Goal: Information Seeking & Learning: Learn about a topic

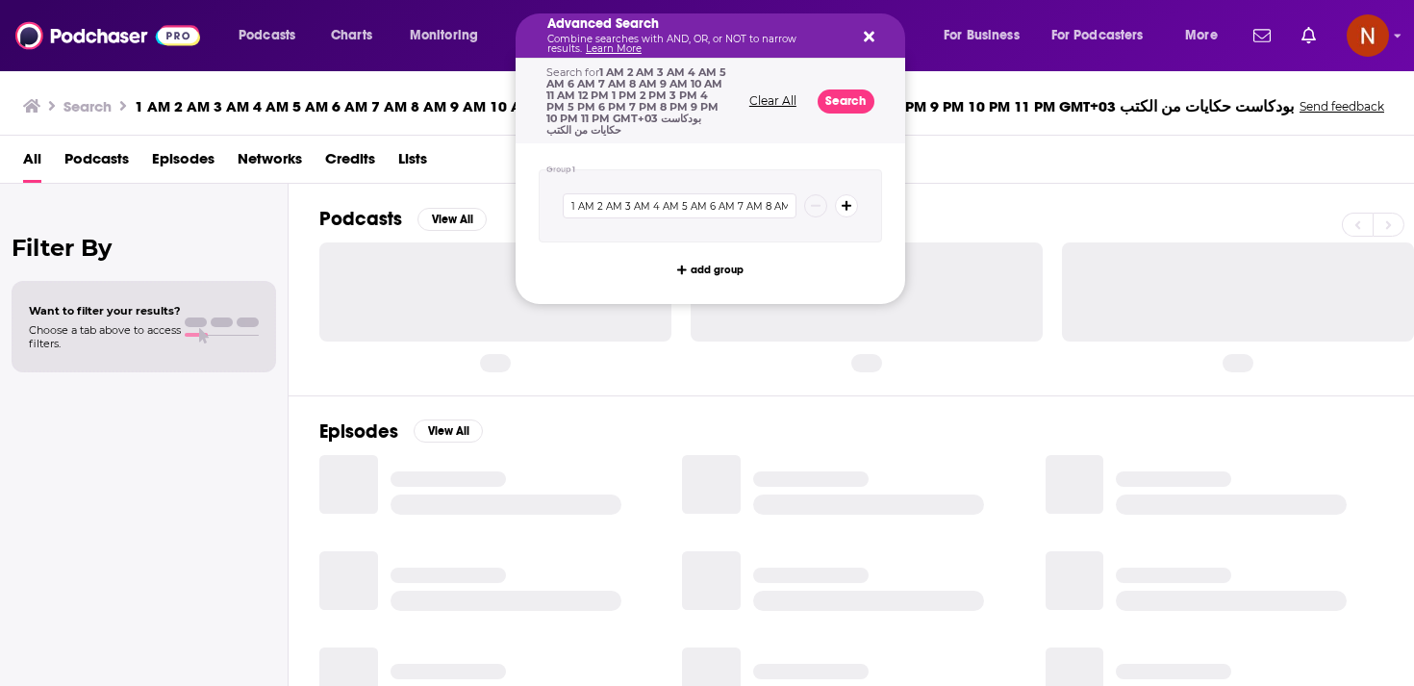
drag, startPoint x: 737, startPoint y: 31, endPoint x: 526, endPoint y: 29, distance: 210.7
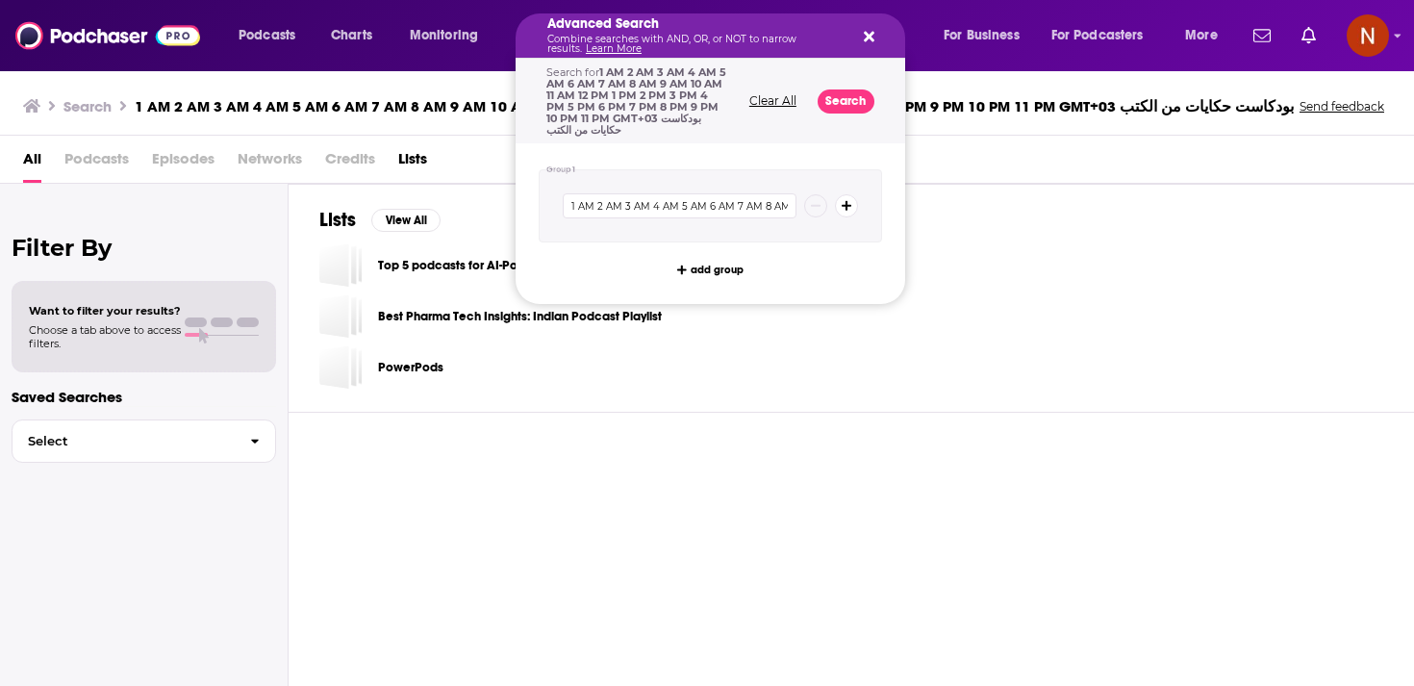
click at [866, 40] on icon "Search podcasts, credits, & more..." at bounding box center [869, 36] width 11 height 15
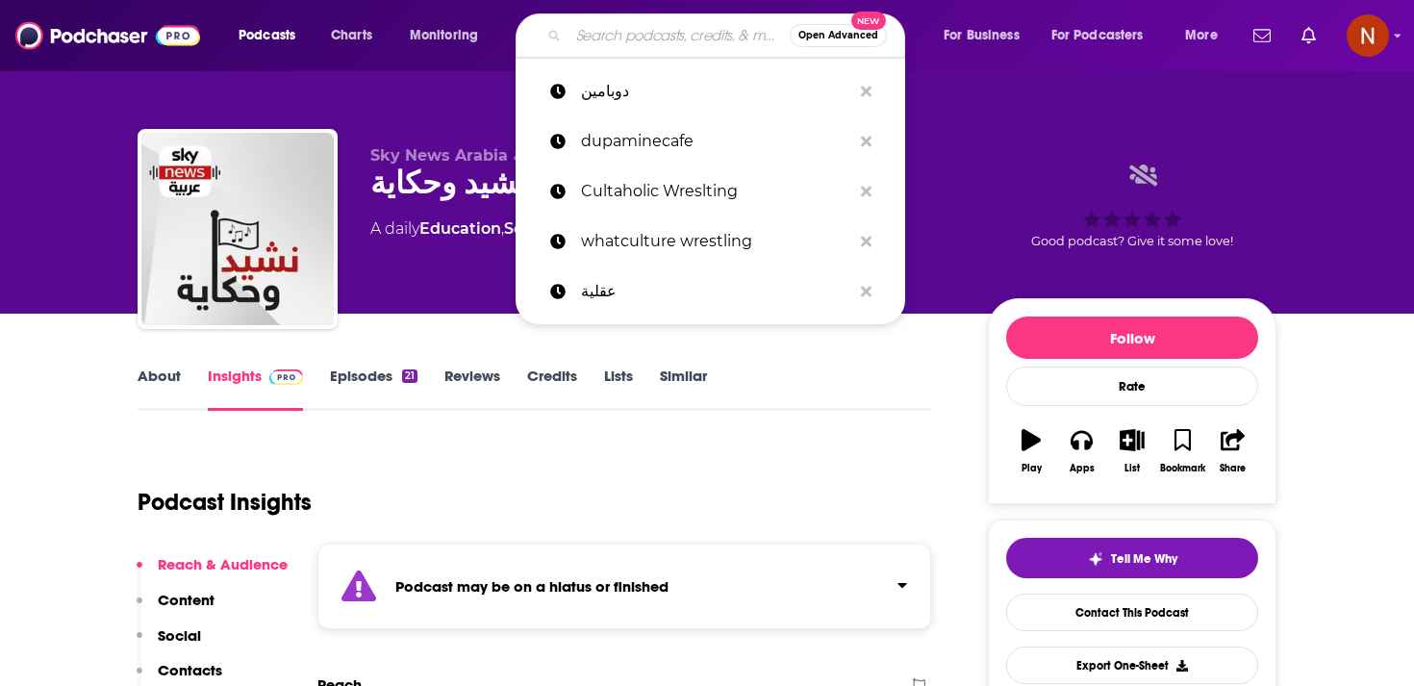
type input "بودكاست حكايات من الكتب"
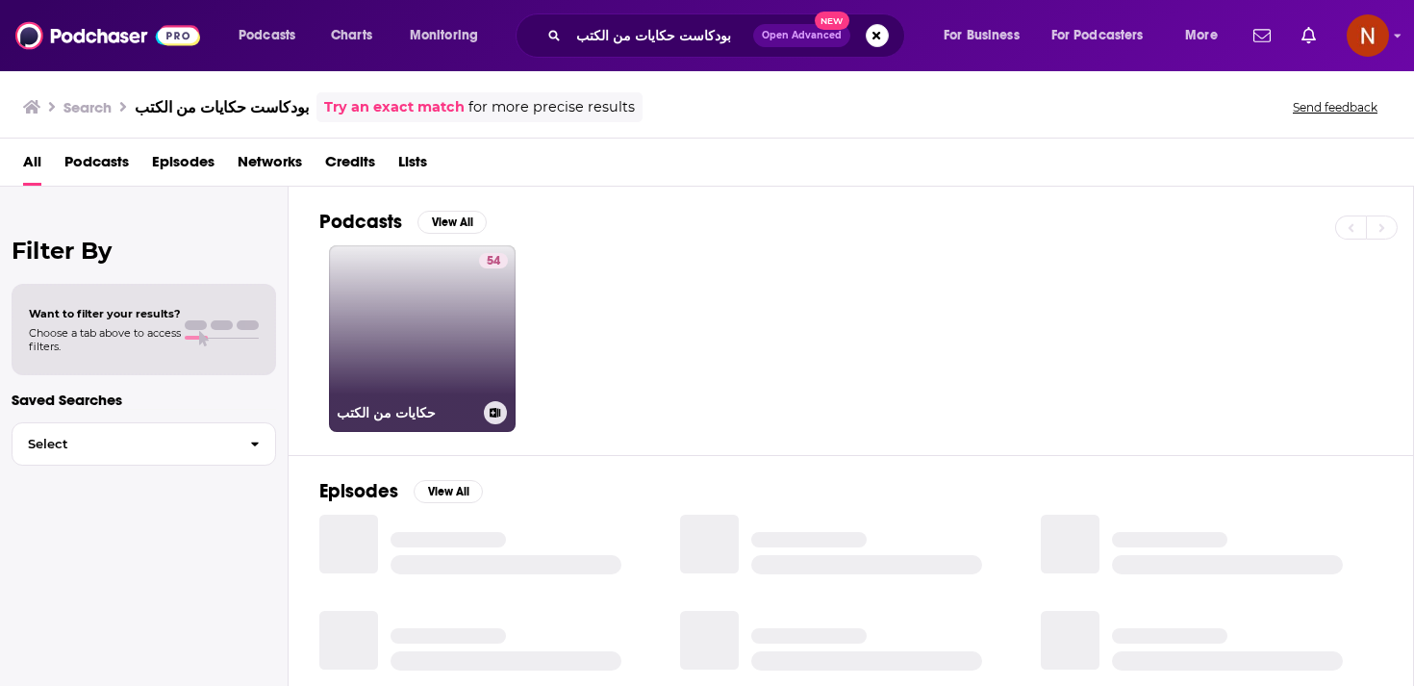
click at [481, 318] on div "54" at bounding box center [493, 327] width 29 height 148
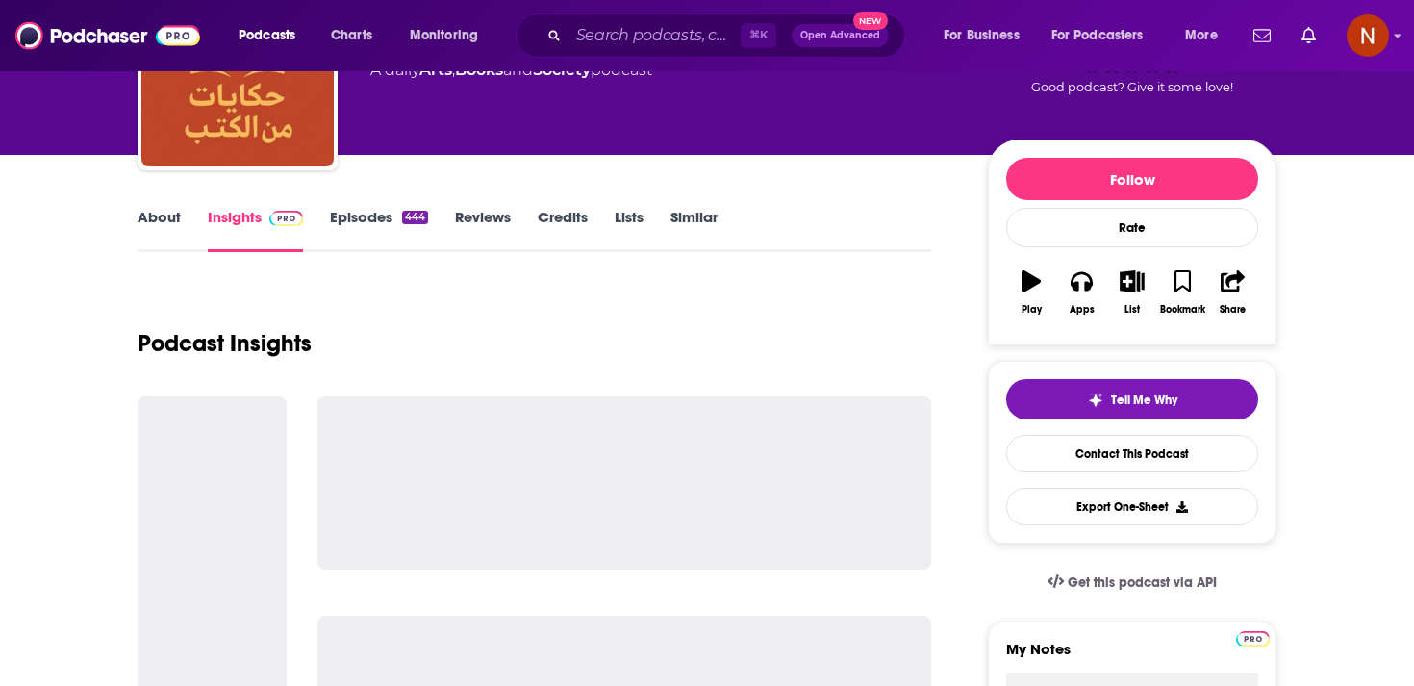
scroll to position [161, 0]
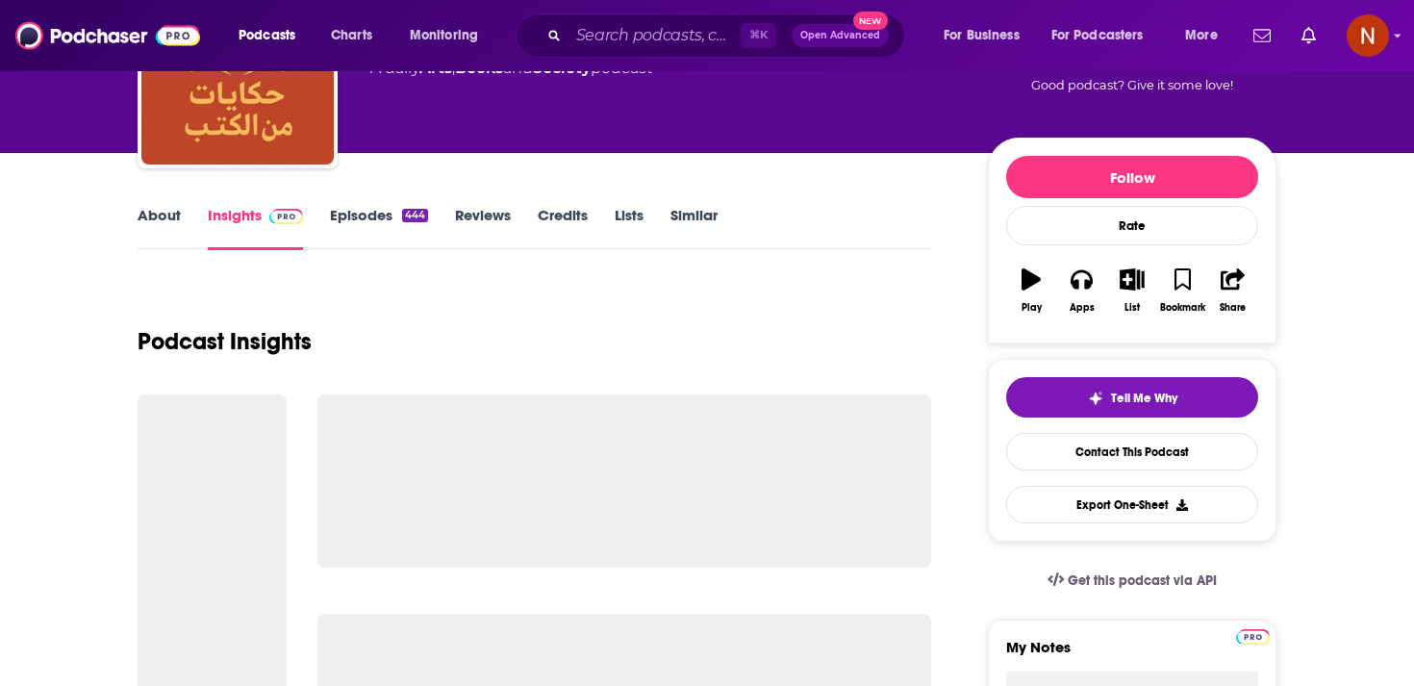
click at [362, 209] on link "Episodes 444" at bounding box center [379, 228] width 98 height 44
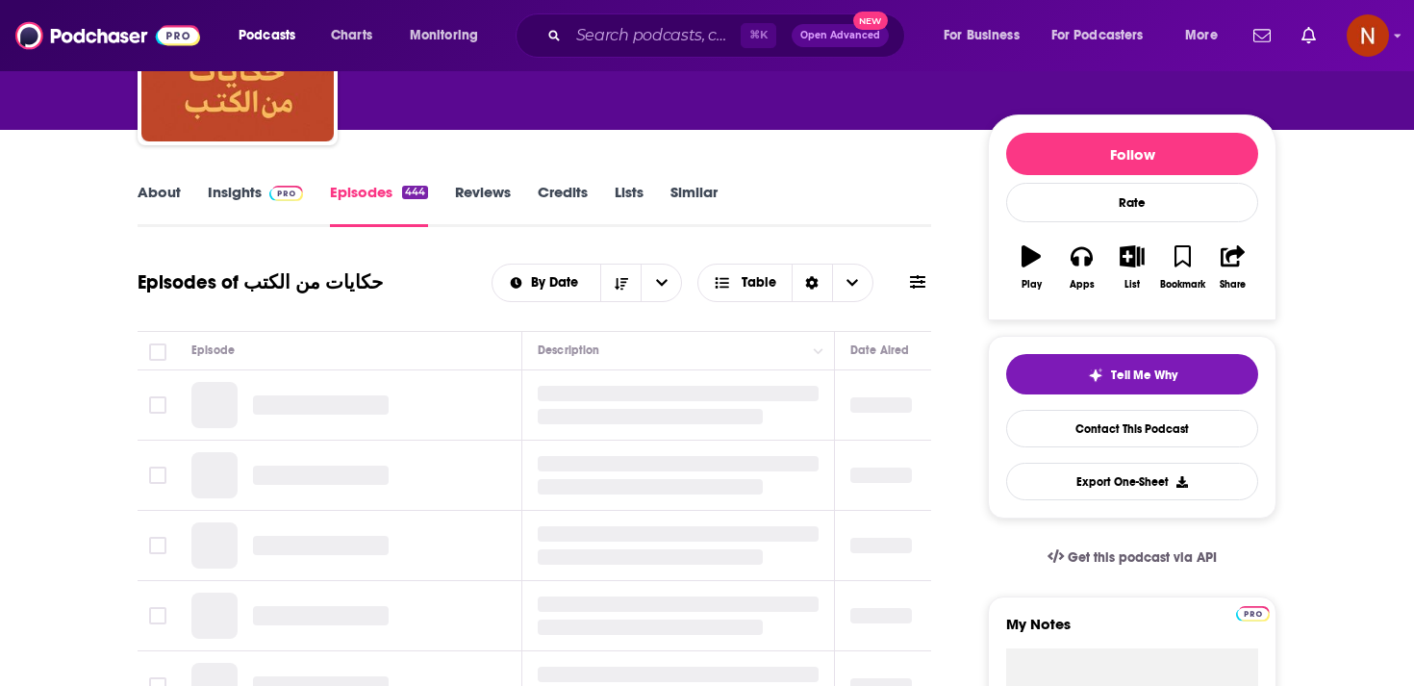
scroll to position [262, 0]
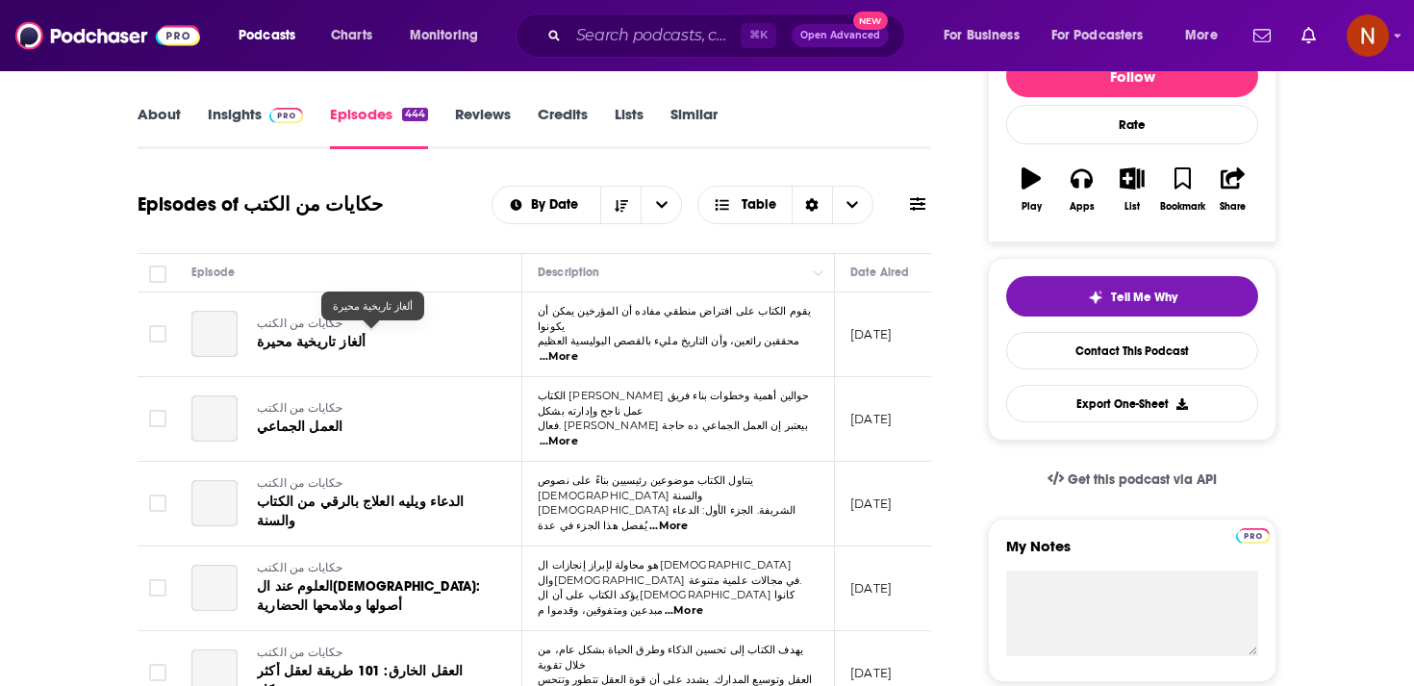
click at [317, 334] on span "ألغاز تاريخية محيرة" at bounding box center [311, 342] width 109 height 16
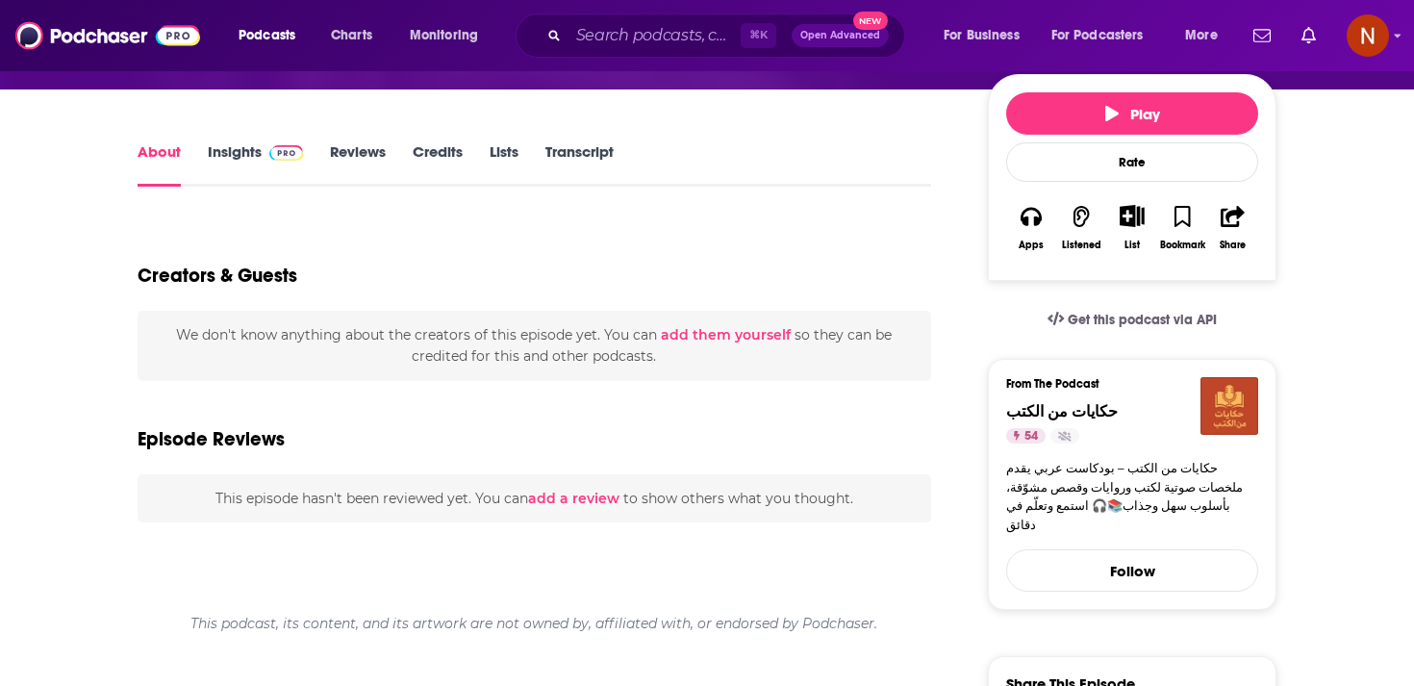
scroll to position [218, 0]
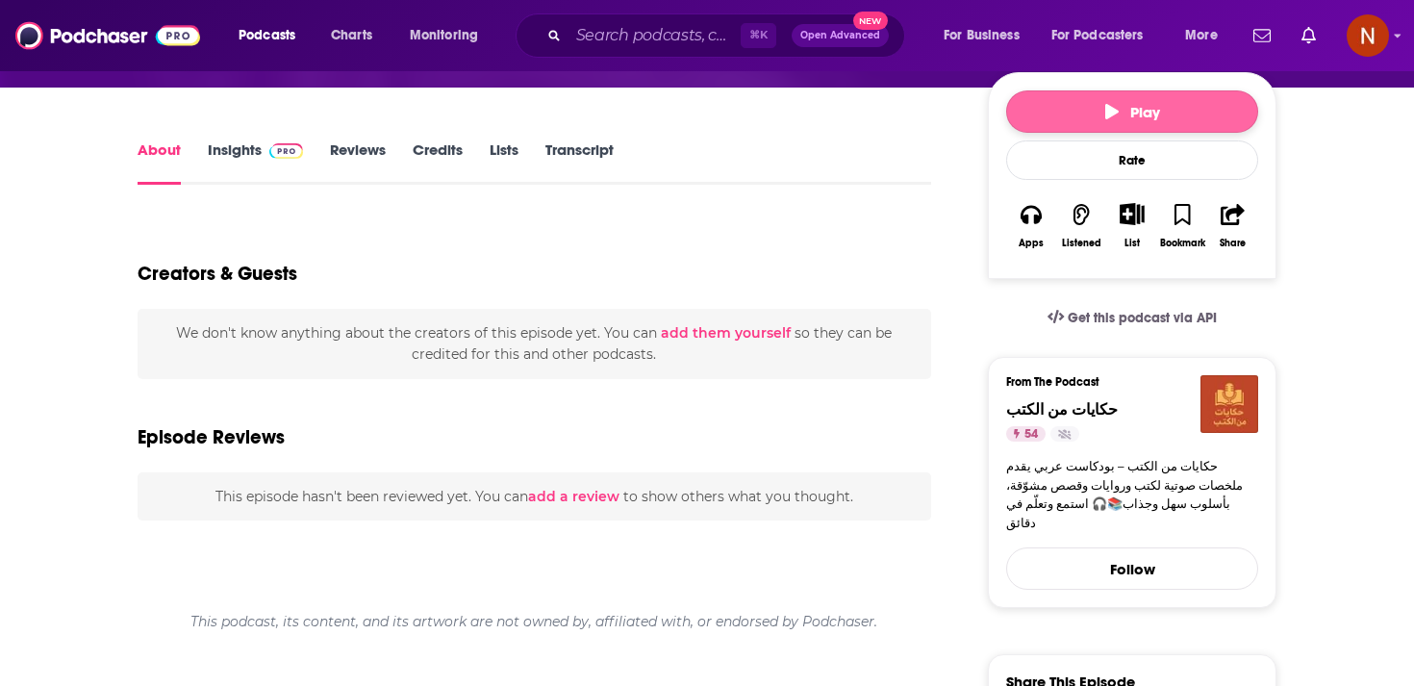
click at [1185, 101] on button "Play" at bounding box center [1132, 111] width 252 height 42
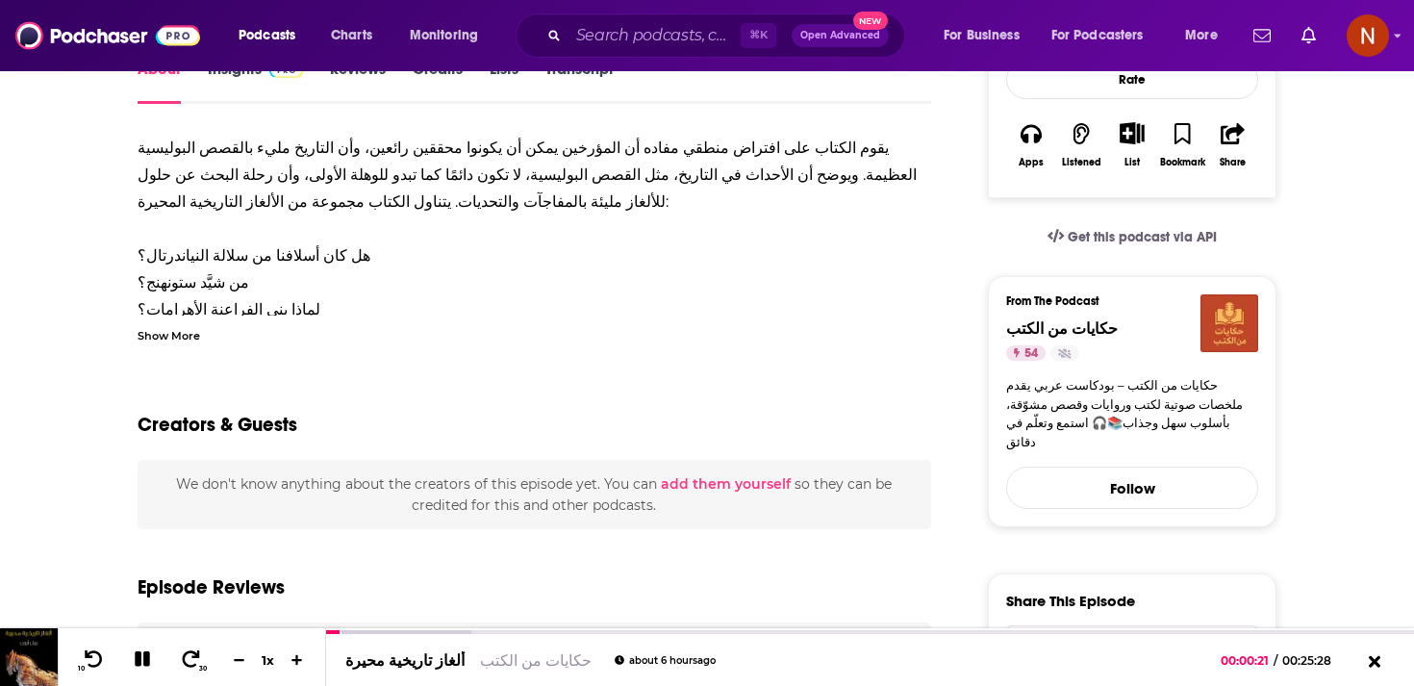
scroll to position [308, 0]
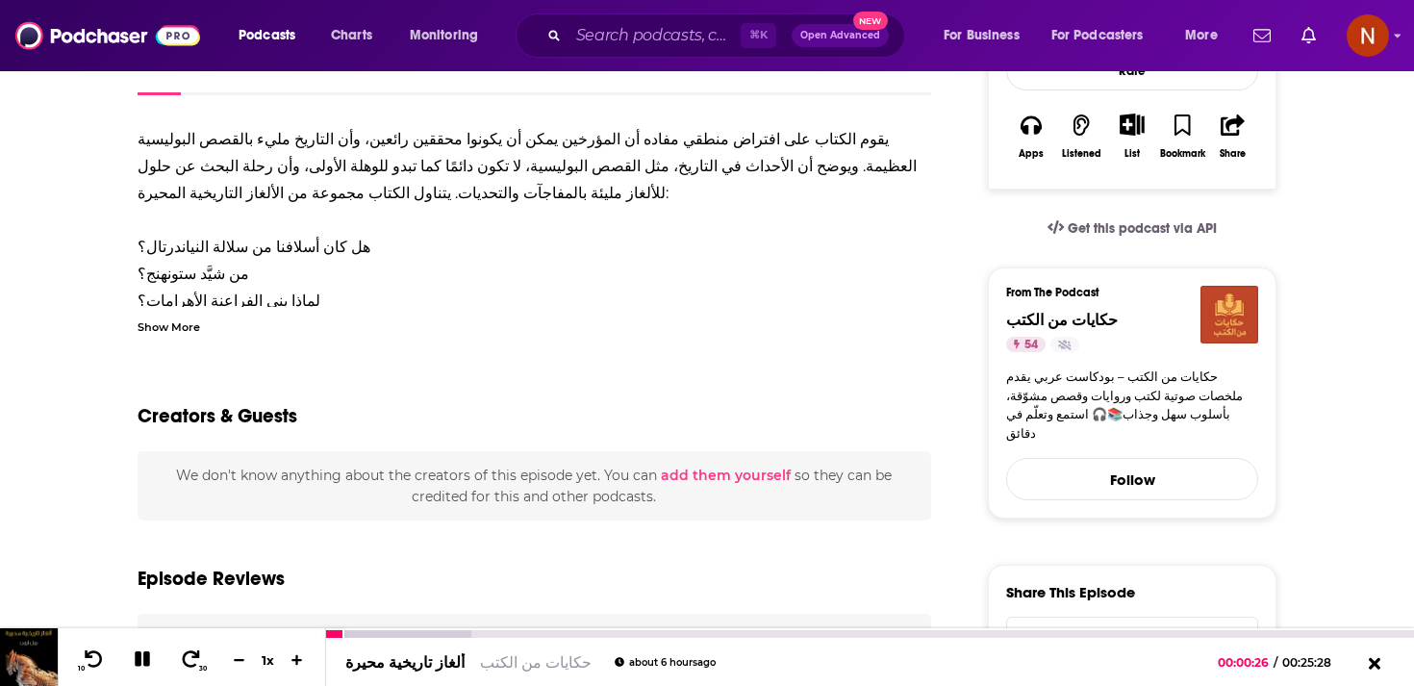
click at [151, 659] on icon at bounding box center [143, 658] width 22 height 17
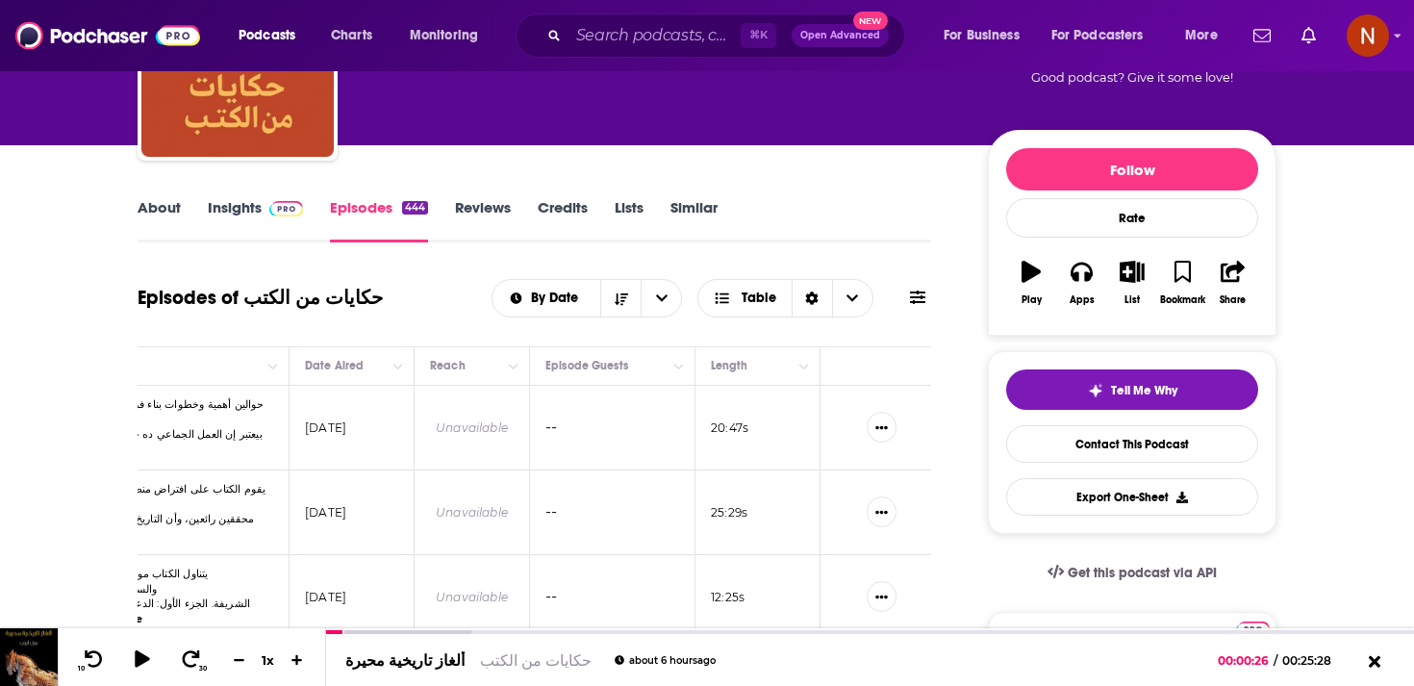
scroll to position [166, 0]
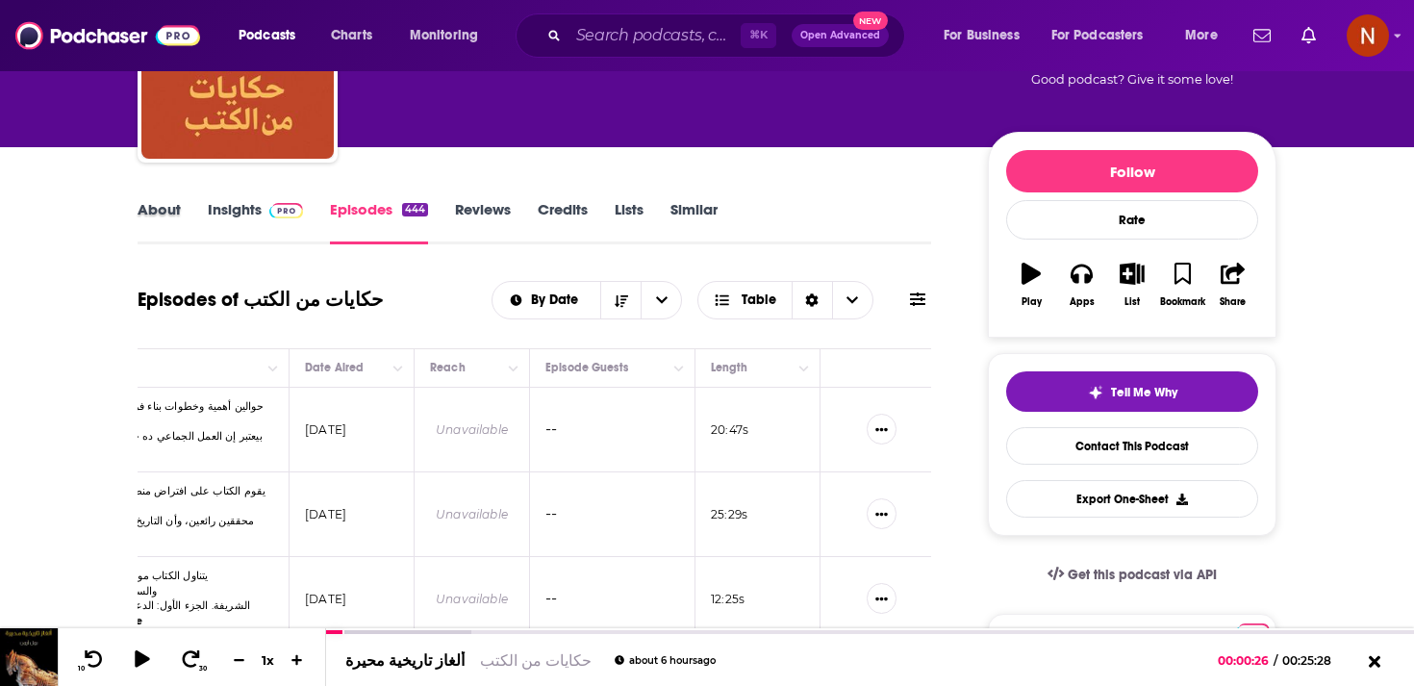
click at [205, 219] on div "About" at bounding box center [173, 222] width 70 height 44
click at [171, 218] on link "About" at bounding box center [159, 222] width 43 height 44
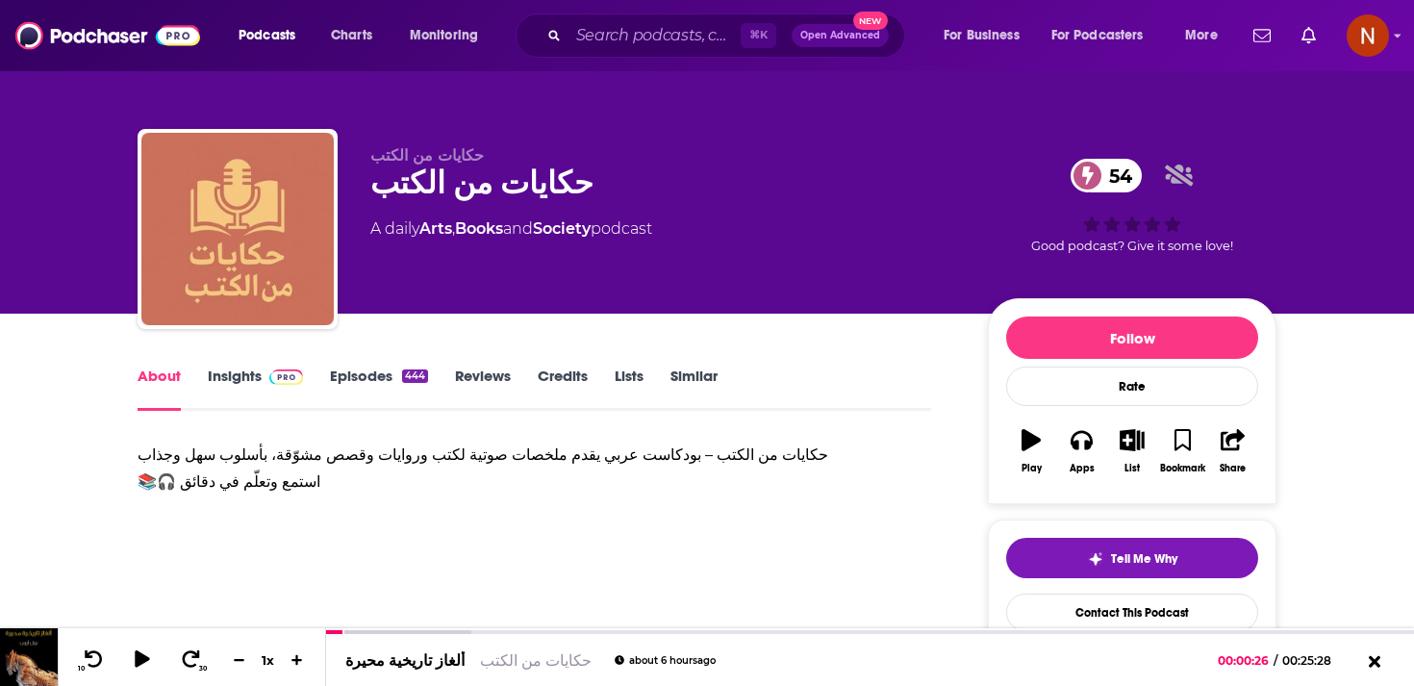
click at [171, 218] on img "حكايات من الكتب" at bounding box center [237, 229] width 192 height 192
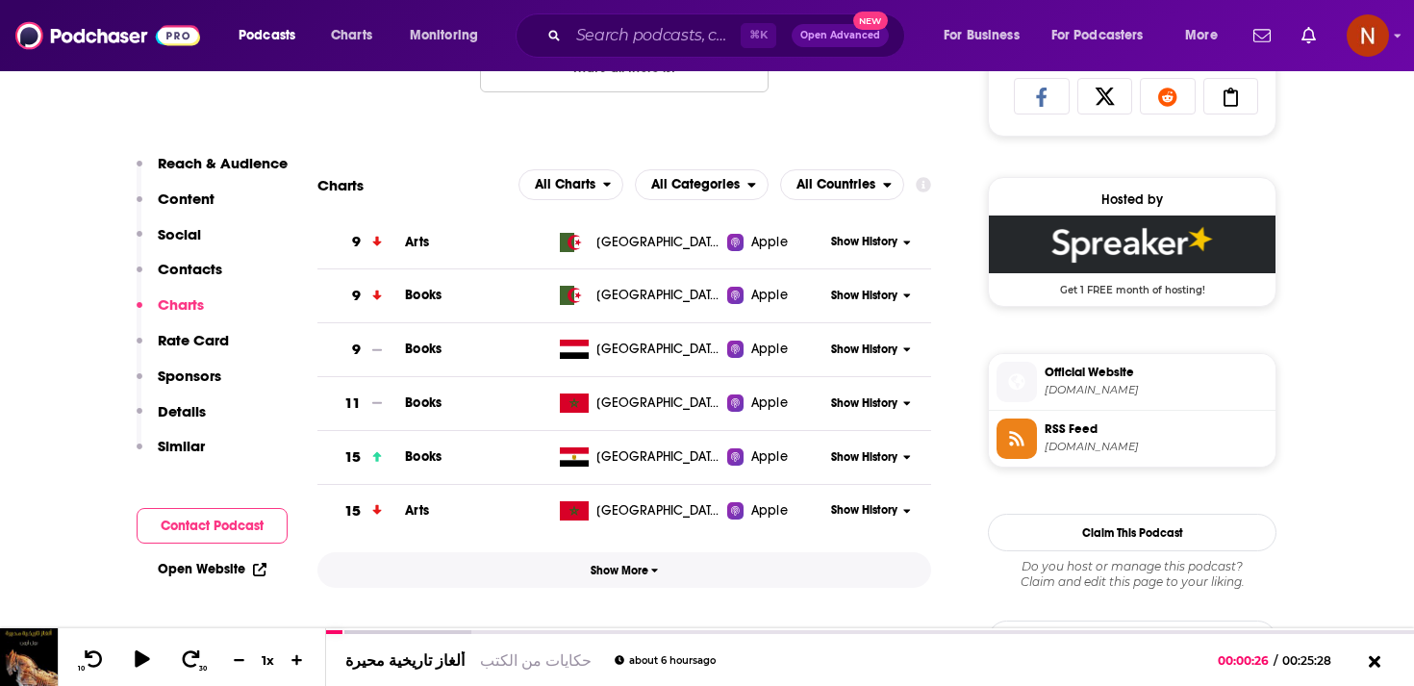
click at [635, 577] on span "Show More" at bounding box center [625, 570] width 68 height 13
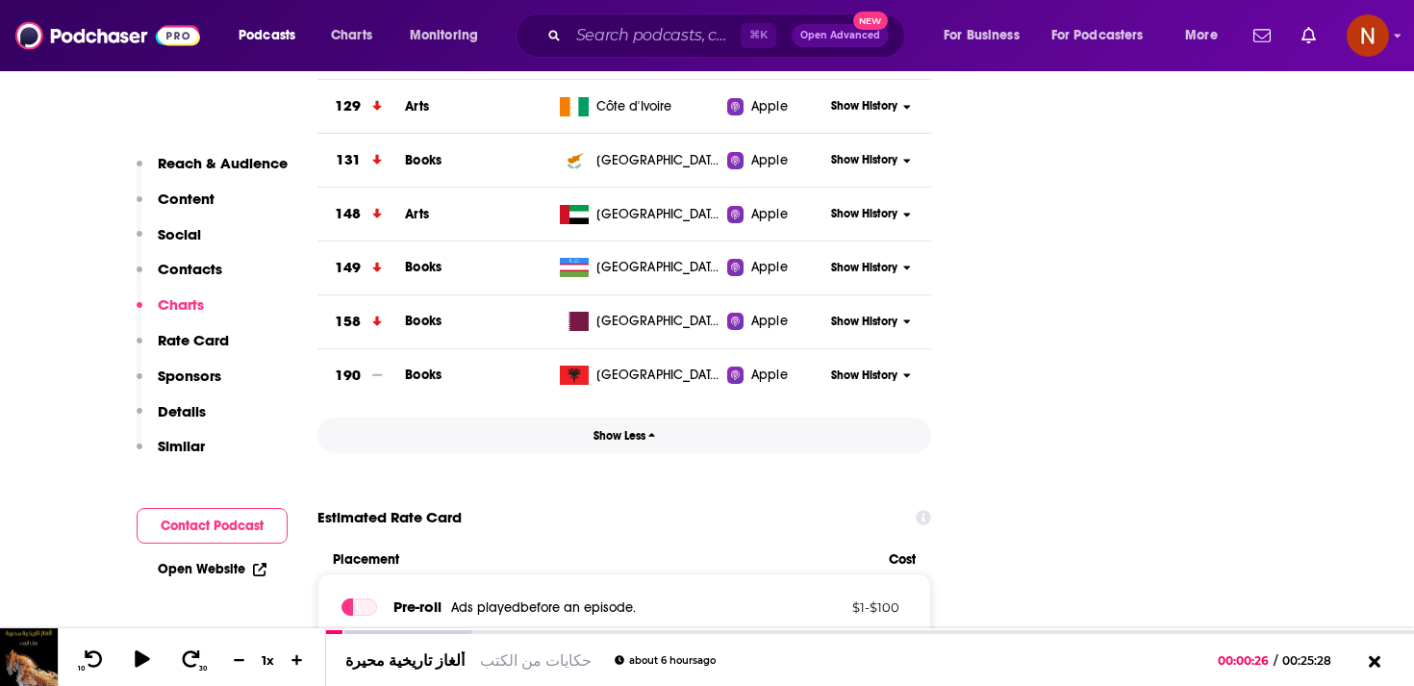
scroll to position [3119, 0]
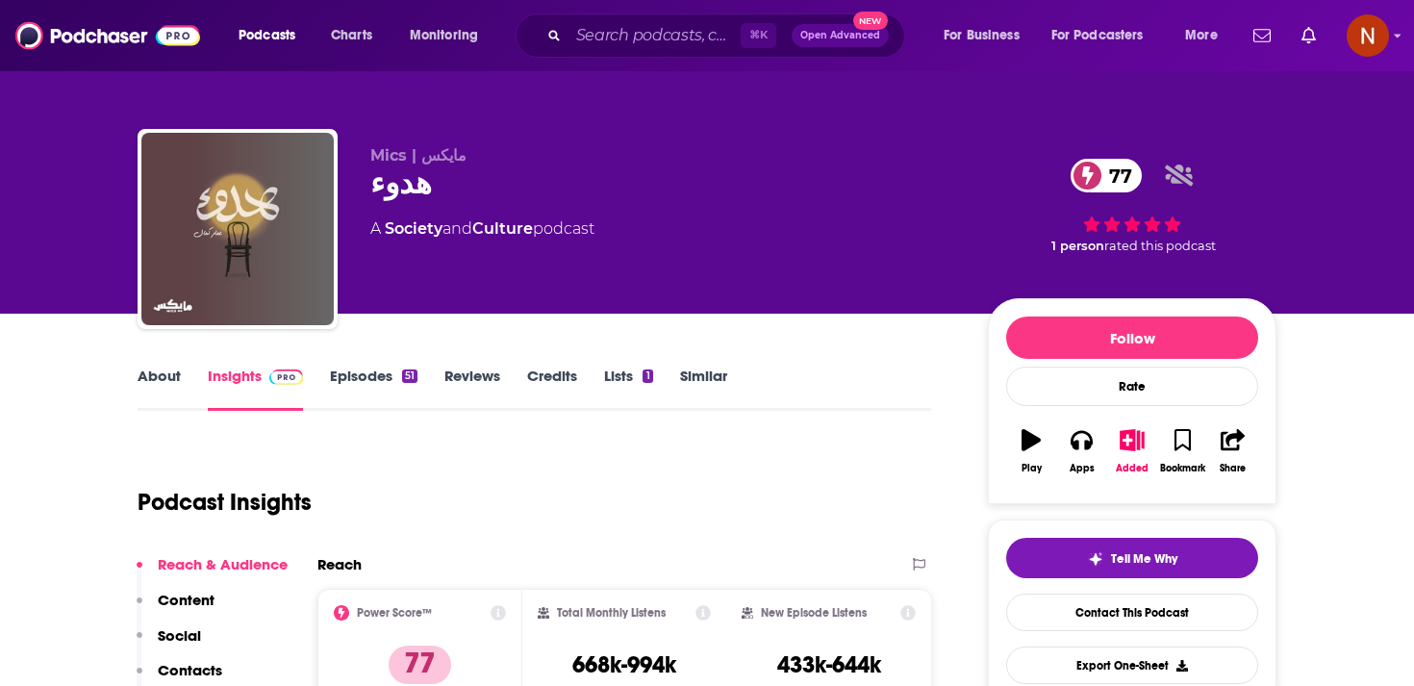
click at [397, 196] on div "هدوء 77" at bounding box center [663, 184] width 587 height 38
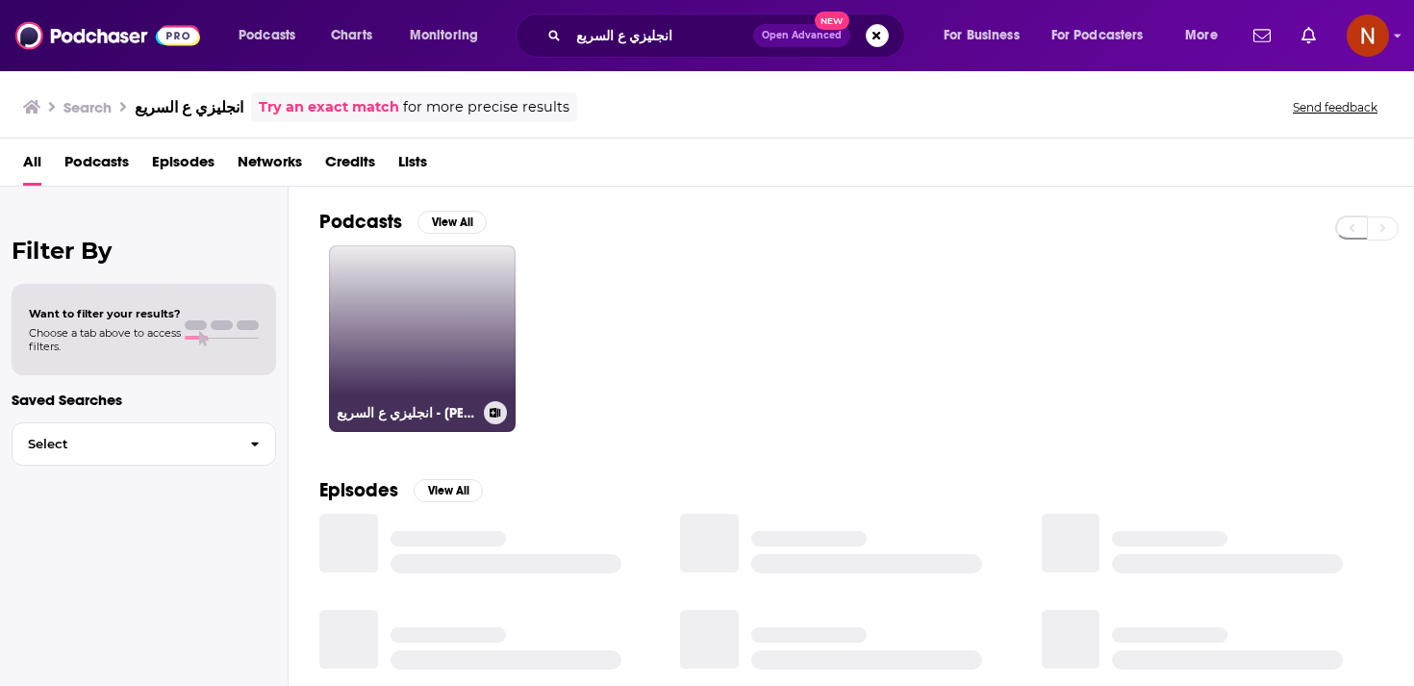
click at [444, 336] on link "انجليزي ع السريع - [PERSON_NAME]" at bounding box center [422, 338] width 187 height 187
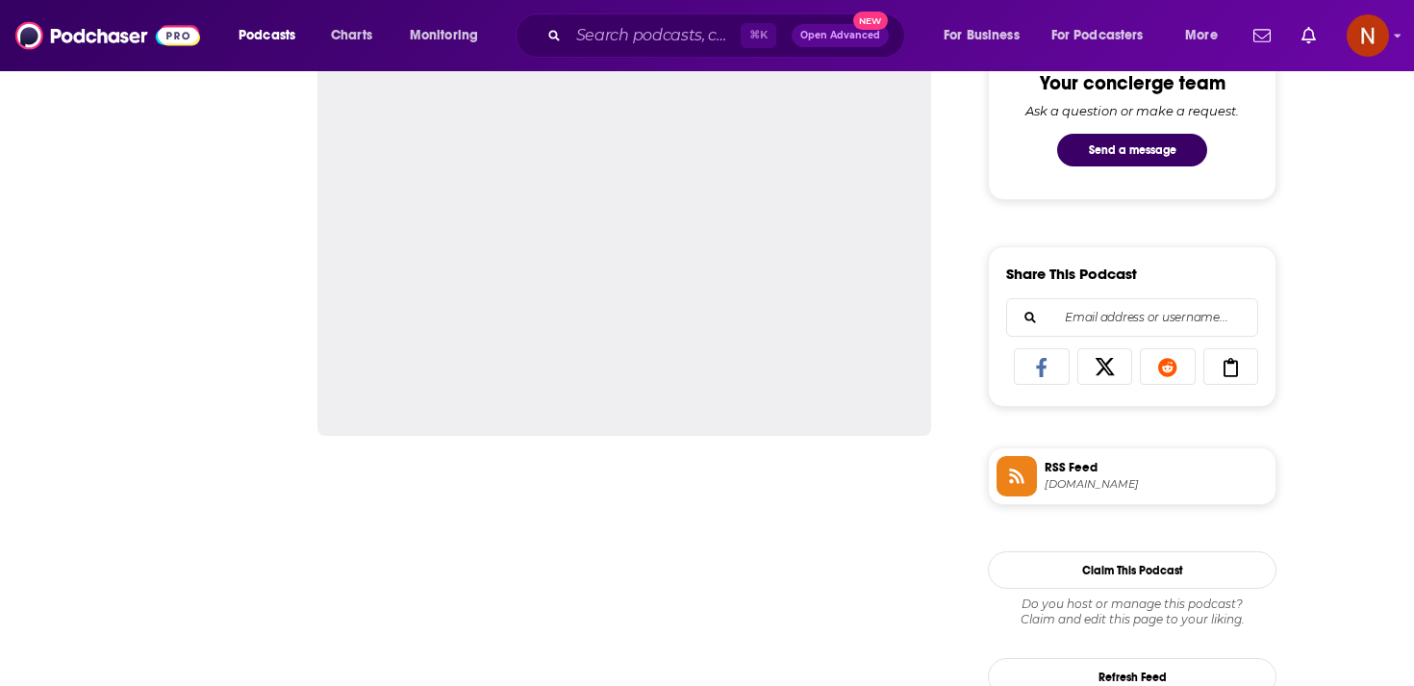
scroll to position [1306, 0]
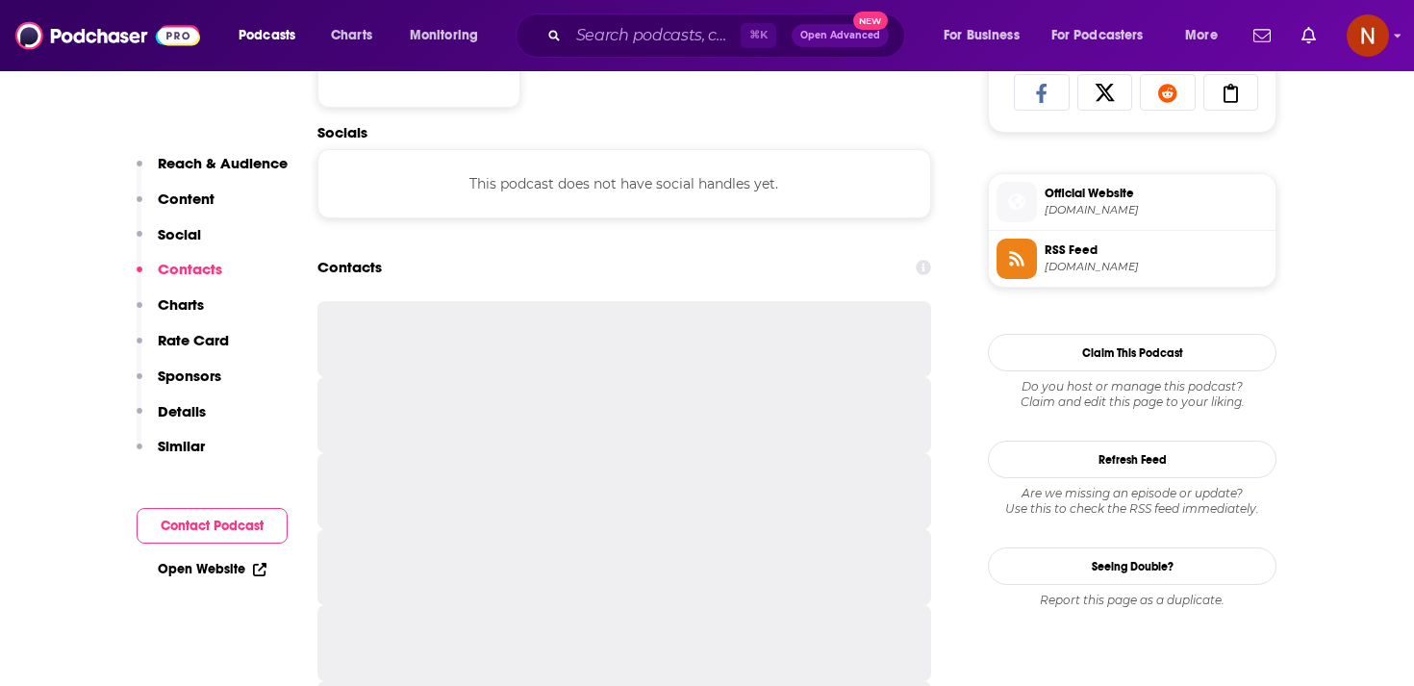
click at [1077, 279] on link "RSS Feed [DOMAIN_NAME]" at bounding box center [1132, 259] width 271 height 40
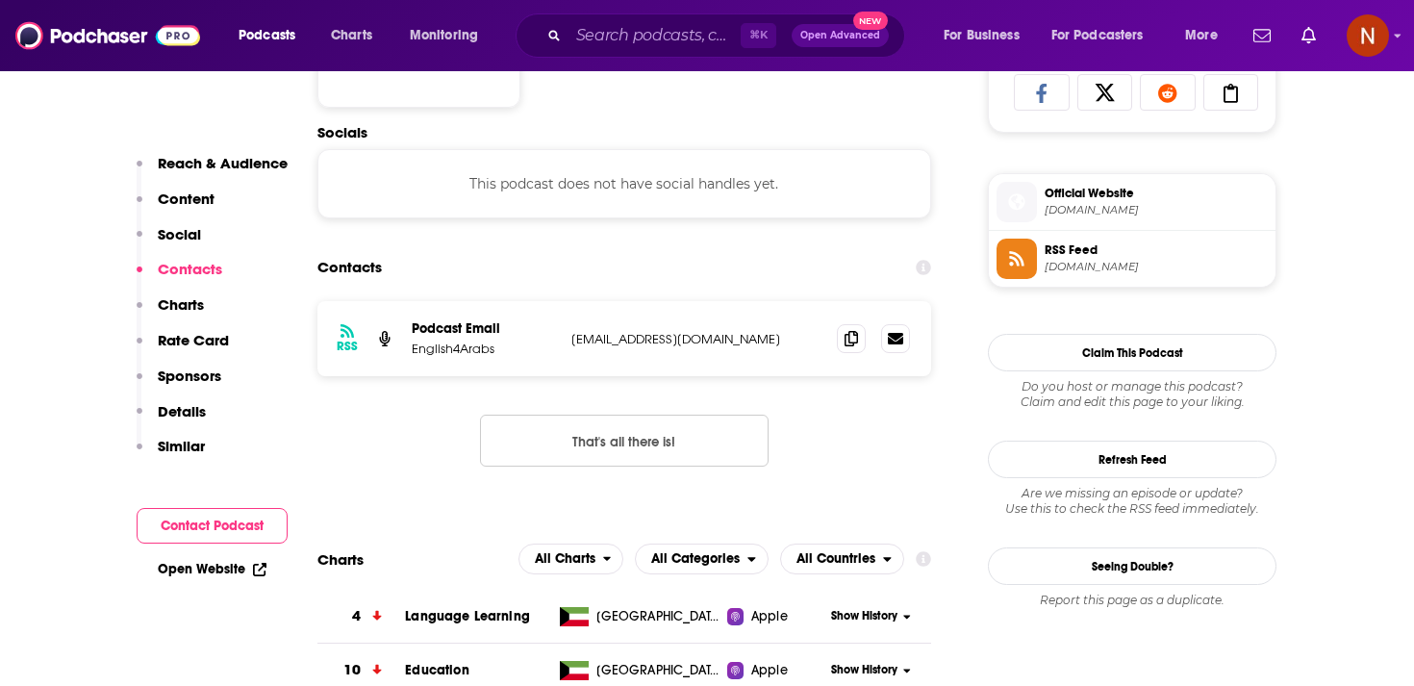
click at [430, 557] on div "Charts All Charts All Categories All Countries" at bounding box center [624, 559] width 614 height 31
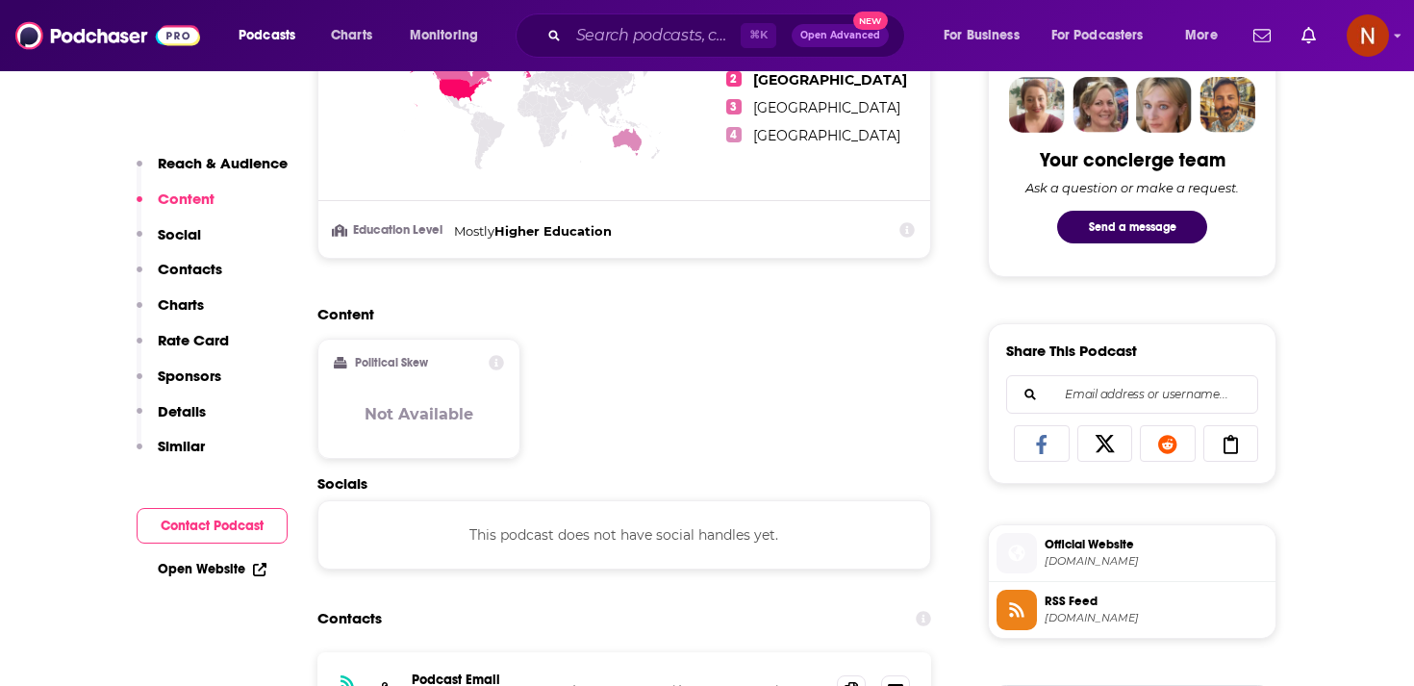
scroll to position [951, 0]
